Goal: Information Seeking & Learning: Find specific fact

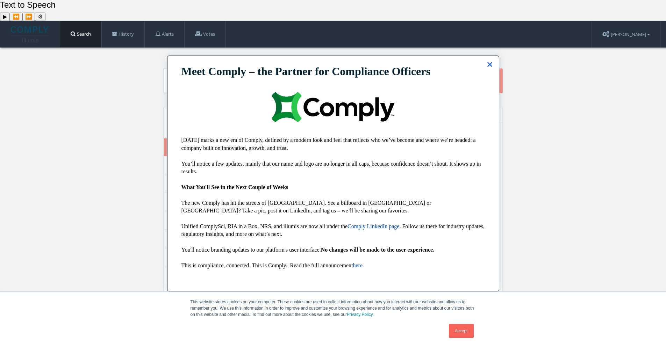
click at [487, 64] on button "×" at bounding box center [490, 64] width 7 height 11
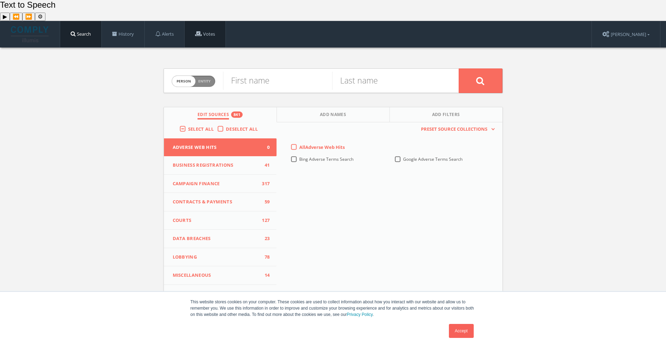
click at [201, 21] on link "Votes" at bounding box center [205, 34] width 41 height 27
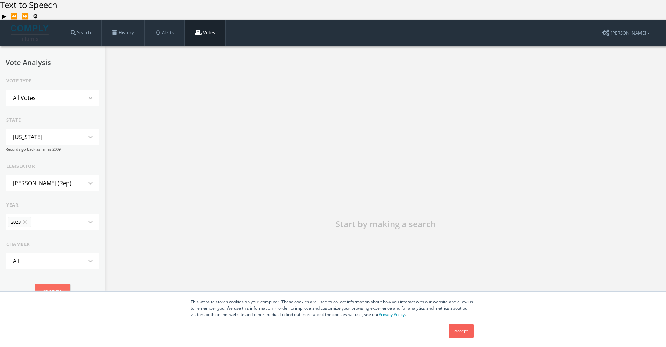
click at [69, 129] on button "[US_STATE] expand_more" at bounding box center [53, 137] width 94 height 16
click at [96, 89] on div "Vote Analysis Vote Type All Votes expand_more state [US_STATE] expand_less sear…" at bounding box center [52, 219] width 105 height 347
click at [89, 94] on icon "expand_more" at bounding box center [92, 98] width 13 height 8
click at [46, 122] on li "Skipped Votes" at bounding box center [52, 129] width 93 height 15
click at [77, 129] on button "[US_STATE] expand_more" at bounding box center [53, 137] width 94 height 16
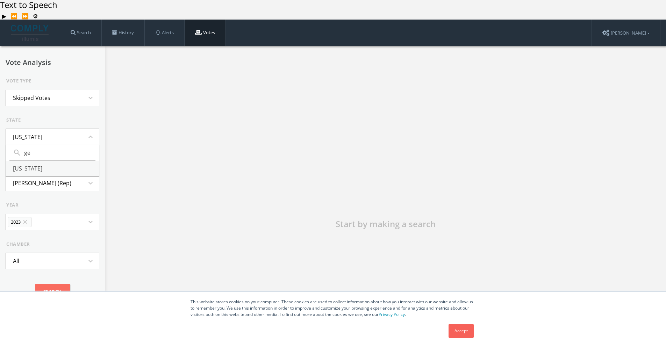
type input "ge"
click at [42, 161] on li "[US_STATE]" at bounding box center [52, 168] width 93 height 15
click at [74, 176] on li "[PERSON_NAME] (Dem)" at bounding box center [43, 183] width 75 height 15
type input "[PERSON_NAME]"
click at [49, 238] on li "[PERSON_NAME] (Rep)" at bounding box center [52, 245] width 93 height 15
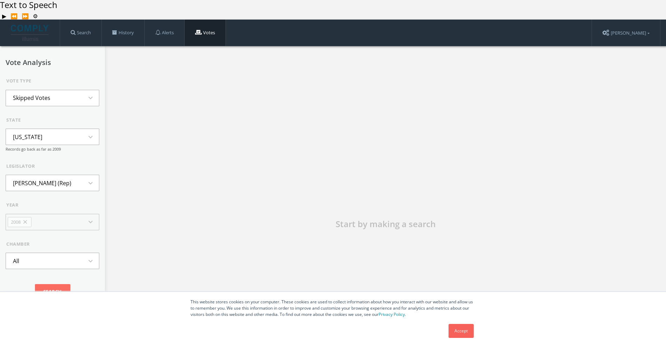
click at [61, 176] on li "[PERSON_NAME] (Rep)" at bounding box center [42, 183] width 72 height 15
click at [86, 163] on div "legislator" at bounding box center [52, 166] width 93 height 7
click at [29, 217] on li "2012 close" at bounding box center [20, 222] width 24 height 10
type input "2017"
click at [37, 246] on li "2017" at bounding box center [52, 253] width 93 height 15
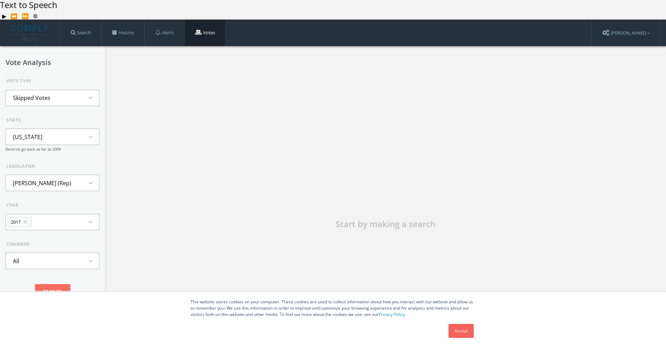
click at [38, 253] on button "All expand_more" at bounding box center [53, 261] width 94 height 16
click at [59, 220] on form "Vote Type Skipped Votes expand_more state [US_STATE] expand_more Records go bac…" at bounding box center [53, 191] width 94 height 226
click at [53, 284] on input "Search" at bounding box center [52, 291] width 35 height 15
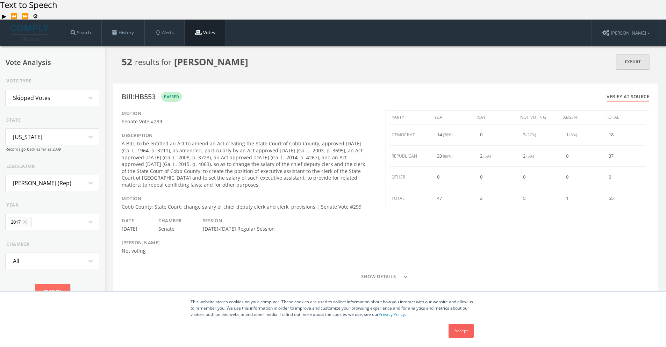
click at [633, 55] on link "Export" at bounding box center [632, 62] width 33 height 15
